Goal: Task Accomplishment & Management: Manage account settings

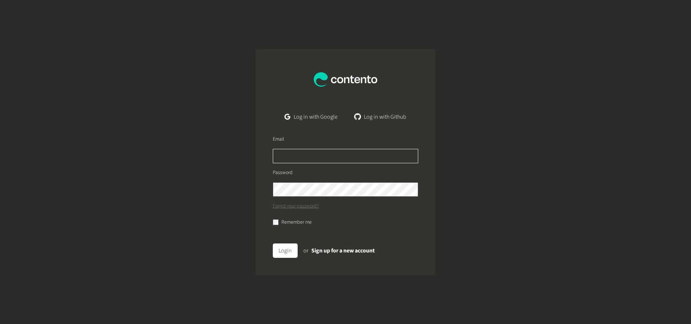
click at [319, 158] on input "text" at bounding box center [345, 156] width 145 height 14
click at [316, 157] on input "text" at bounding box center [345, 156] width 145 height 14
click at [313, 157] on input "text" at bounding box center [345, 156] width 145 height 14
click at [390, 116] on link "Log in with Github" at bounding box center [380, 117] width 63 height 14
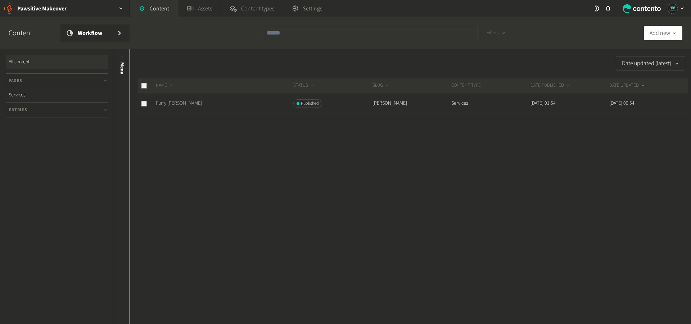
click at [171, 105] on link "Furry Beavers" at bounding box center [179, 103] width 46 height 7
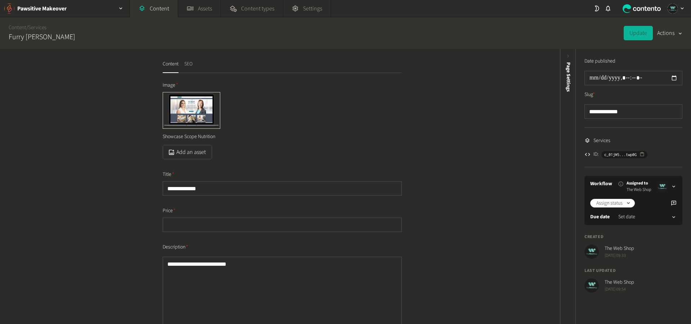
click at [191, 61] on button "SEO" at bounding box center [188, 66] width 8 height 13
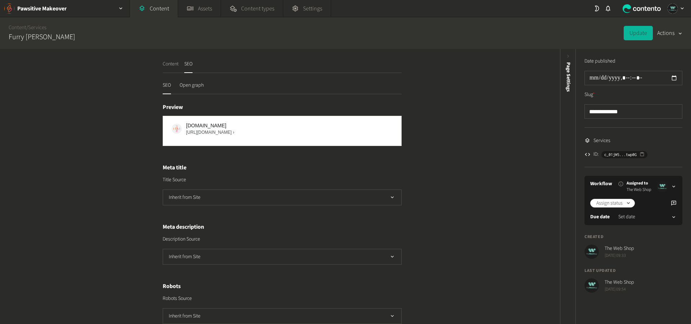
click at [170, 66] on button "Content" at bounding box center [171, 66] width 16 height 13
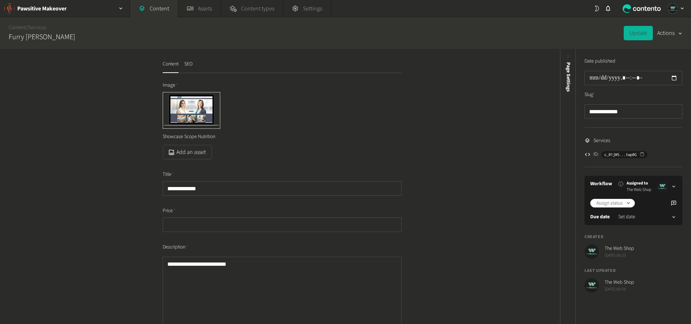
click at [596, 10] on icon at bounding box center [596, 8] width 7 height 7
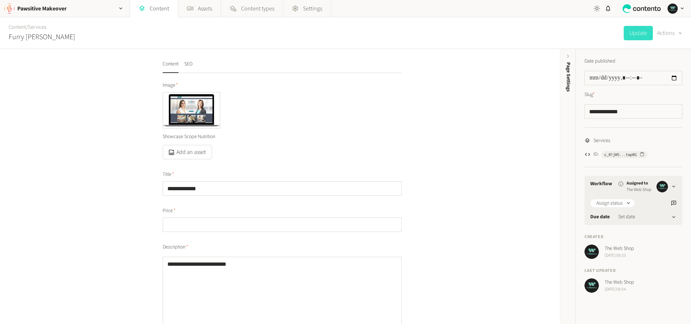
click at [681, 10] on icon "button" at bounding box center [682, 8] width 6 height 6
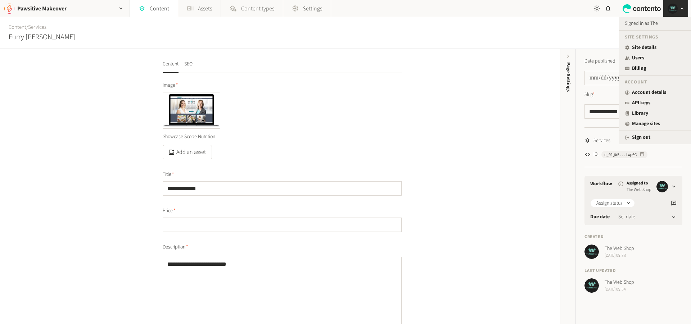
click at [397, 28] on div "Content / Services Furry Beavers Update Actions" at bounding box center [345, 33] width 691 height 32
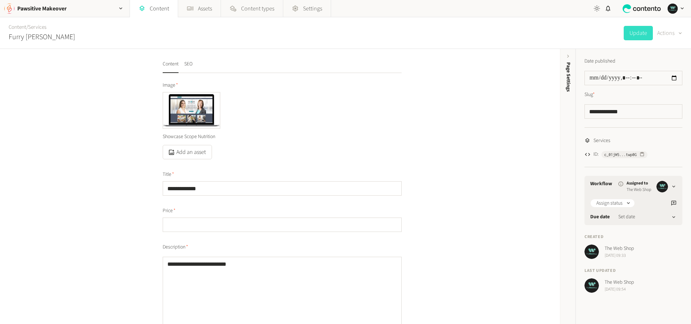
click at [672, 34] on button "Actions" at bounding box center [669, 33] width 25 height 14
click at [680, 10] on icon "button" at bounding box center [682, 8] width 6 height 6
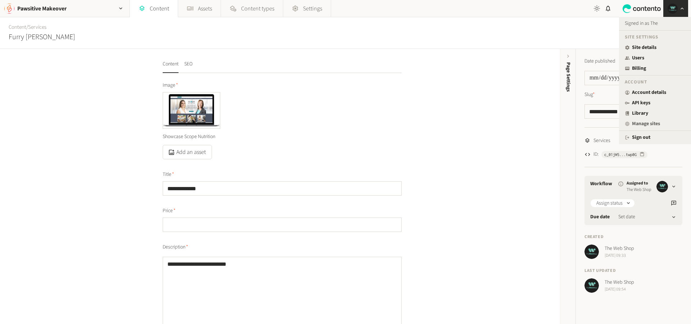
click at [649, 124] on link "Manage sites" at bounding box center [654, 124] width 60 height 8
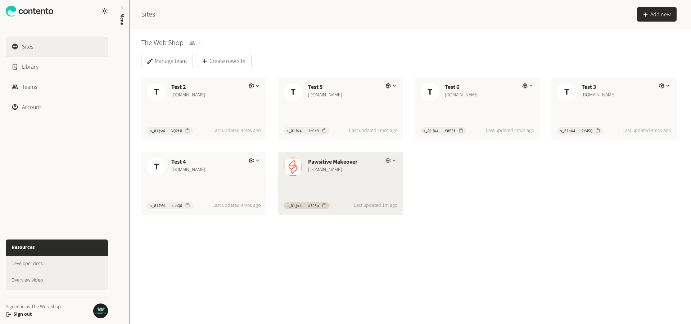
click at [391, 159] on icon "button" at bounding box center [394, 161] width 6 height 6
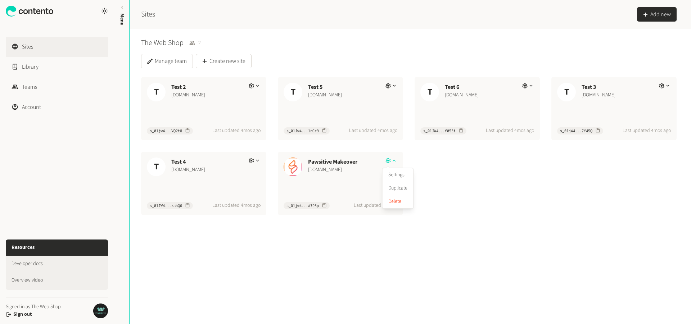
click at [445, 209] on div "T Test 2 www.test2.com s_01jw4...VQ2t8 Last updated 4mos ago T Test 5 www.test5…" at bounding box center [408, 146] width 535 height 138
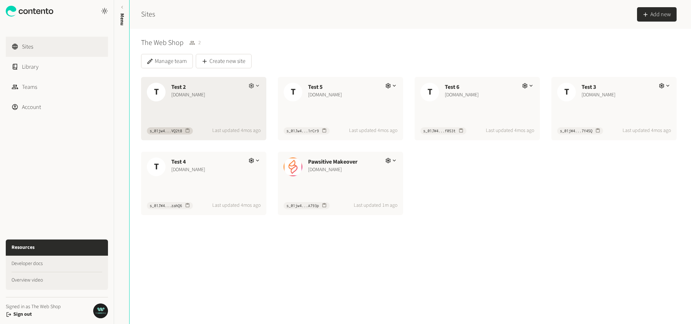
click at [257, 86] on icon "button" at bounding box center [257, 86] width 3 height 2
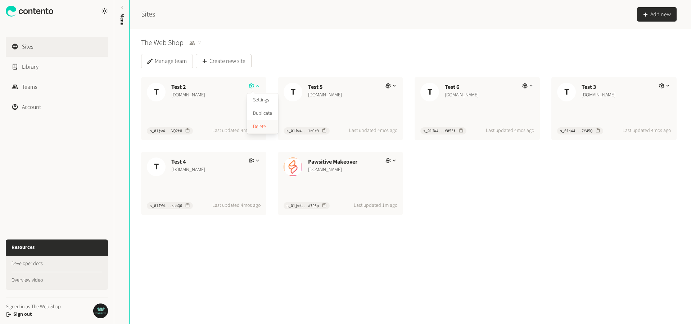
click at [266, 127] on button "Delete" at bounding box center [262, 126] width 31 height 13
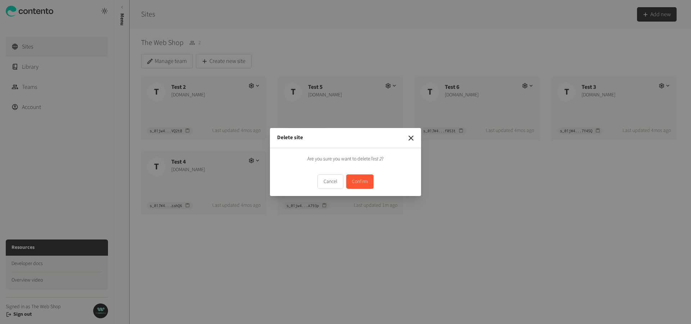
click at [366, 185] on button "Confirm" at bounding box center [359, 181] width 27 height 14
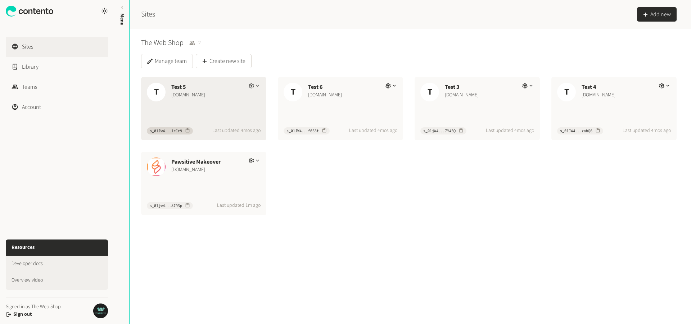
click at [256, 84] on icon "button" at bounding box center [257, 86] width 6 height 6
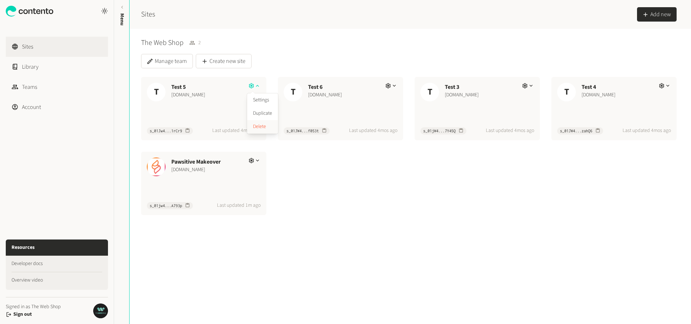
click at [264, 126] on button "Delete" at bounding box center [262, 126] width 31 height 13
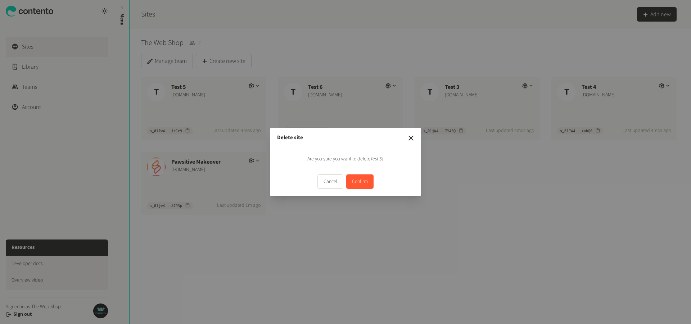
click at [354, 175] on button "Confirm" at bounding box center [359, 181] width 27 height 14
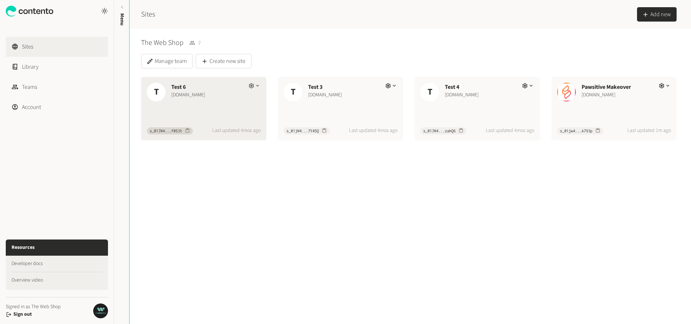
click at [258, 84] on icon "button" at bounding box center [257, 86] width 6 height 6
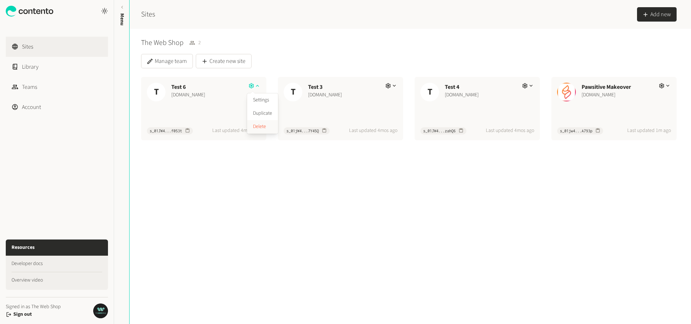
click at [256, 128] on button "Delete" at bounding box center [262, 126] width 31 height 13
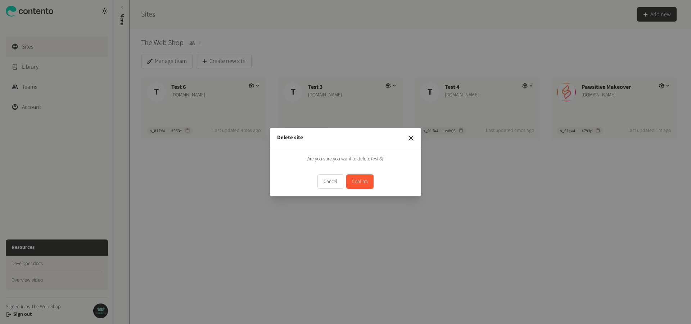
click at [362, 177] on button "Confirm" at bounding box center [359, 181] width 27 height 14
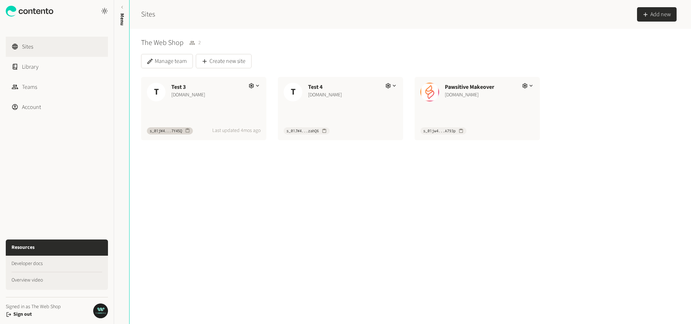
click at [254, 85] on icon "button" at bounding box center [257, 86] width 6 height 6
click at [259, 123] on button "Delete" at bounding box center [262, 126] width 31 height 13
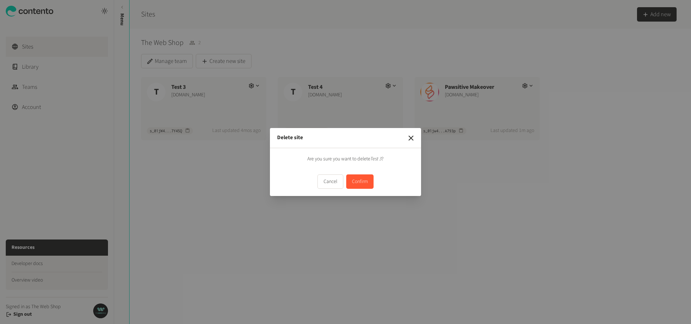
click at [365, 185] on button "Confirm" at bounding box center [359, 181] width 27 height 14
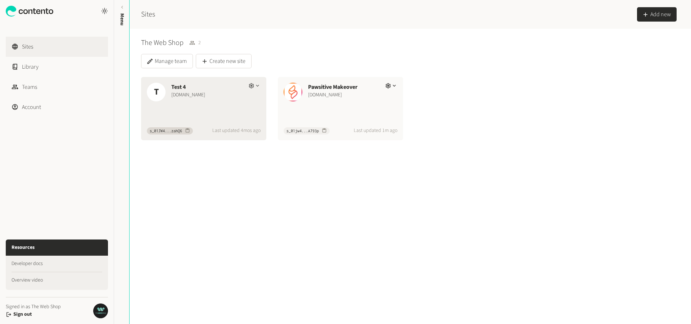
click at [255, 85] on icon "button" at bounding box center [257, 86] width 6 height 6
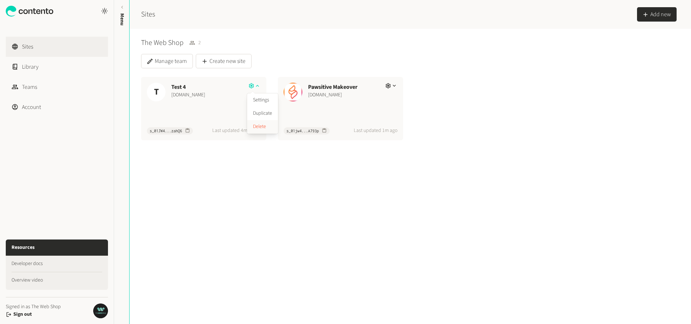
click at [263, 128] on button "Delete" at bounding box center [262, 126] width 31 height 13
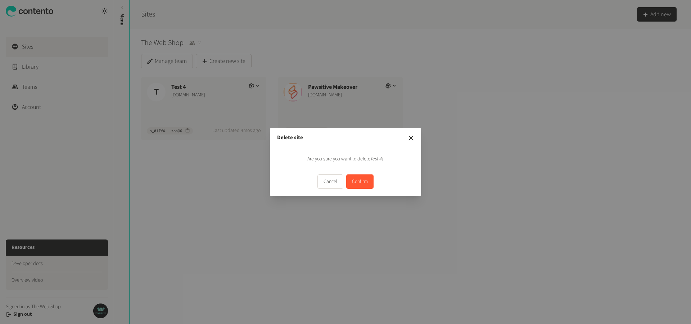
click at [358, 177] on button "Confirm" at bounding box center [359, 181] width 27 height 14
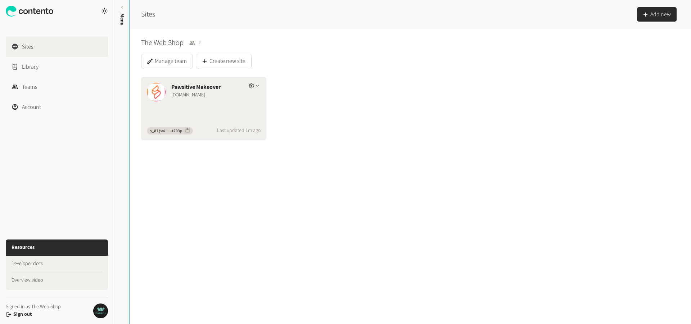
click at [254, 86] on icon "button" at bounding box center [257, 86] width 6 height 6
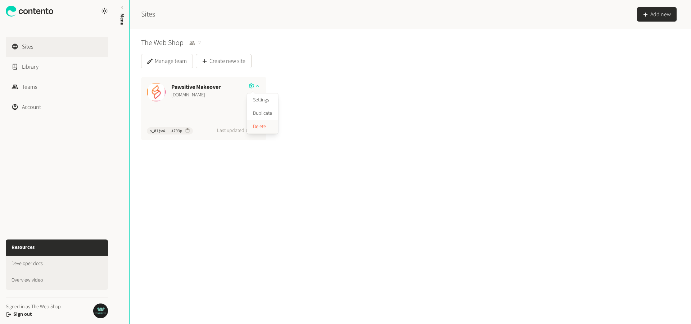
click at [265, 123] on button "Delete" at bounding box center [262, 126] width 31 height 13
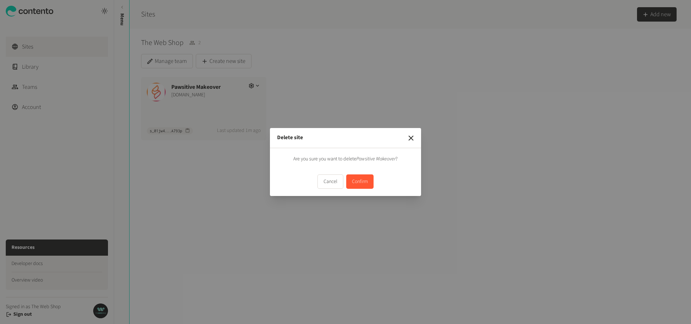
click at [371, 183] on button "Confirm" at bounding box center [359, 181] width 27 height 14
click at [359, 187] on button "Confirm" at bounding box center [359, 181] width 27 height 14
click at [358, 187] on button "Confirm" at bounding box center [359, 181] width 27 height 14
click at [362, 183] on button "Confirm" at bounding box center [359, 181] width 27 height 14
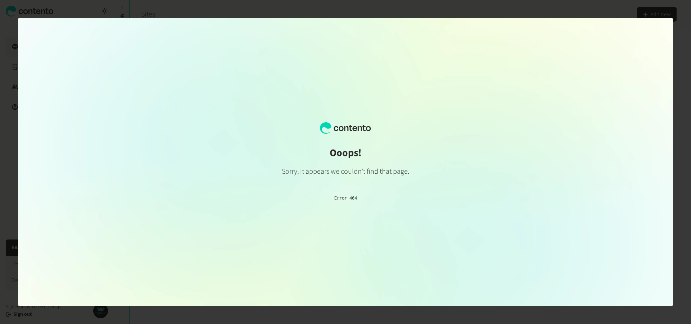
click at [680, 20] on div at bounding box center [345, 162] width 691 height 324
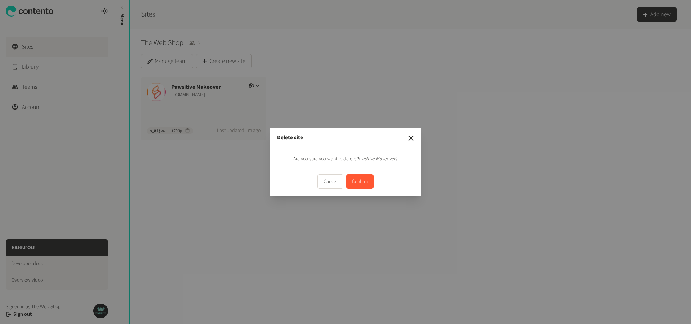
click at [363, 180] on button "Confirm" at bounding box center [359, 181] width 27 height 14
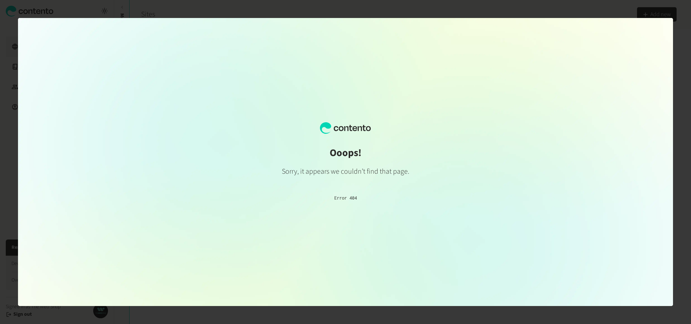
click at [306, 204] on div "Ooops! Sorry, it appears we couldn’t find that page. Error 404" at bounding box center [345, 162] width 655 height 288
click at [660, 12] on div at bounding box center [345, 162] width 691 height 324
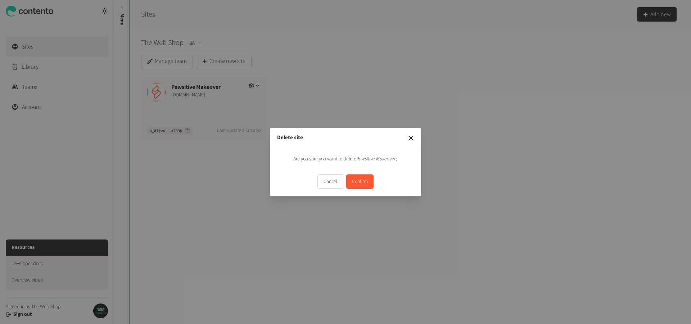
click at [359, 184] on button "Confirm" at bounding box center [359, 181] width 27 height 14
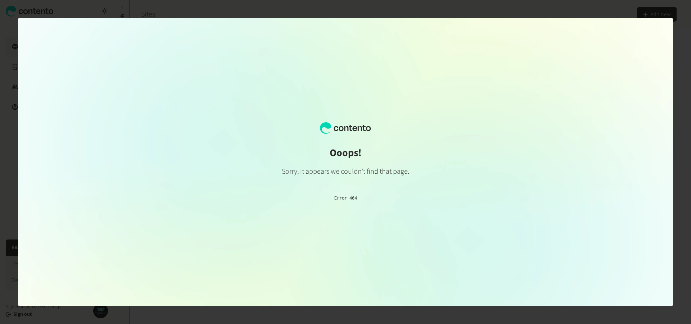
click at [241, 180] on div "Ooops! Sorry, it appears we couldn’t find that page. Error 404" at bounding box center [345, 162] width 655 height 288
click at [127, 11] on div at bounding box center [345, 162] width 691 height 324
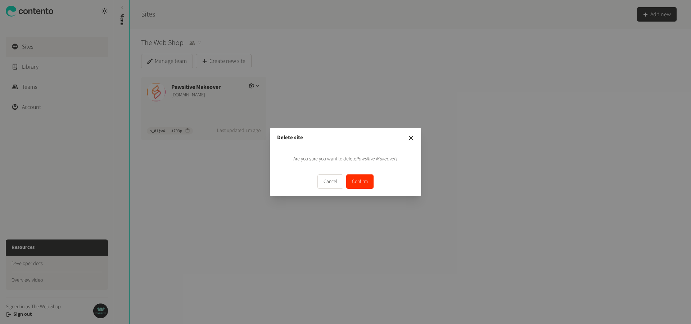
click at [190, 171] on div "Delete site Are you sure you want to delete Pawsitive Makeover ? Cancel Confirm" at bounding box center [345, 162] width 691 height 324
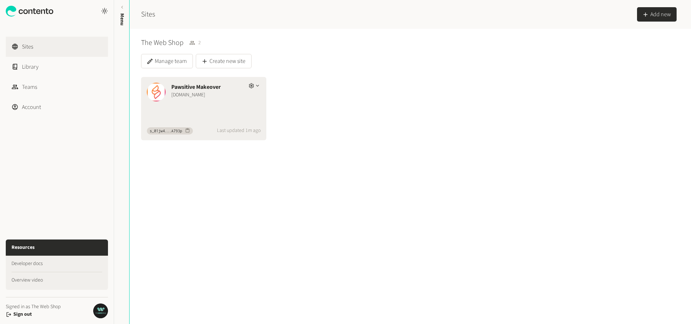
click at [256, 86] on icon "button" at bounding box center [257, 86] width 3 height 2
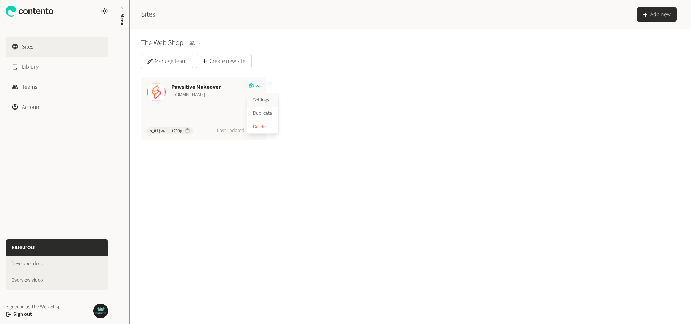
click at [264, 103] on button "Settings" at bounding box center [262, 100] width 31 height 13
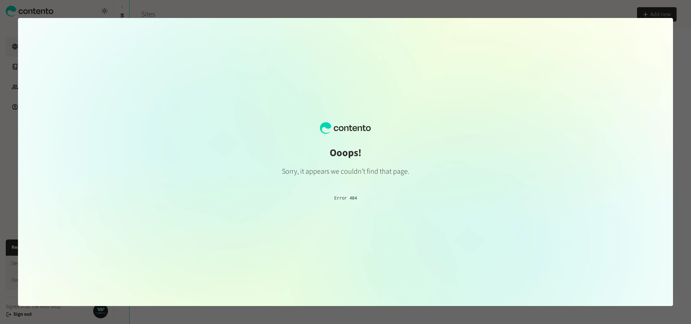
click at [401, 101] on div "Ooops! Sorry, it appears we couldn’t find that page. Error 404" at bounding box center [345, 162] width 655 height 288
click at [518, 10] on div at bounding box center [345, 162] width 691 height 324
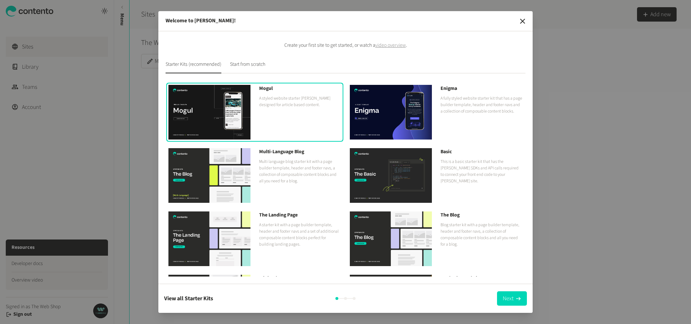
click at [524, 35] on div "Create your first site to get started, or watch a video overview . Starter Kits…" at bounding box center [345, 157] width 374 height 253
click at [523, 20] on icon "button" at bounding box center [522, 21] width 5 height 5
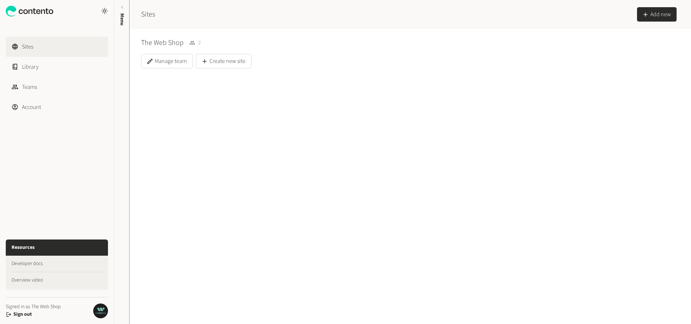
click at [219, 147] on div "The Web Shop 2 Manage team Create new site" at bounding box center [410, 176] width 561 height 295
click at [234, 61] on button "Create new site" at bounding box center [224, 61] width 56 height 14
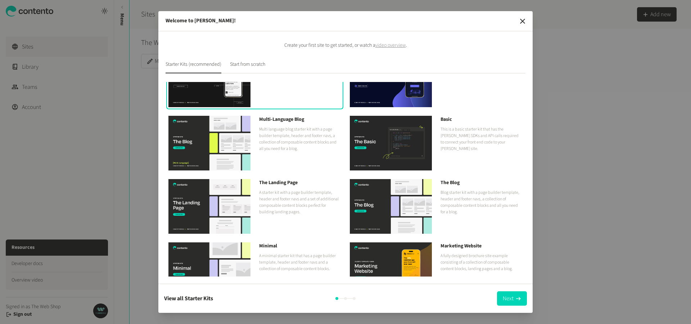
scroll to position [54, 0]
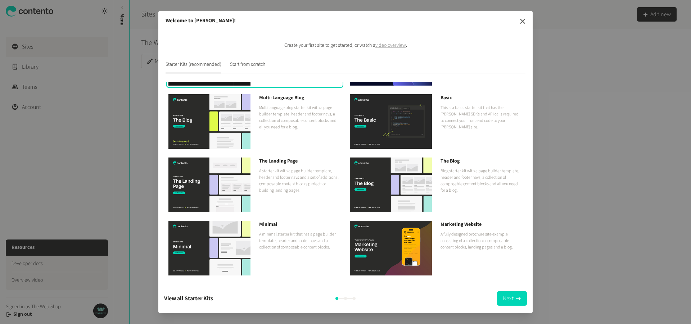
click at [524, 21] on icon "button" at bounding box center [522, 21] width 9 height 9
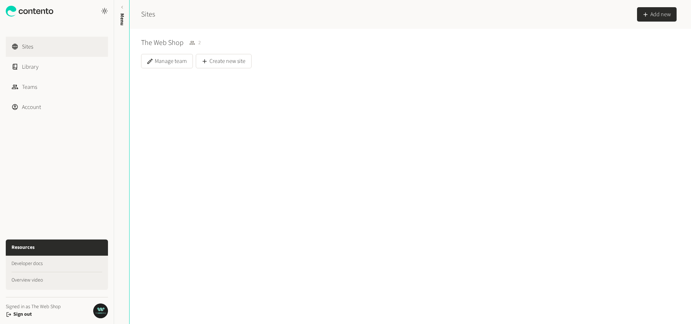
click at [360, 134] on div "The Web Shop 2 Manage team Create new site" at bounding box center [410, 176] width 561 height 295
